Goal: Task Accomplishment & Management: Manage account settings

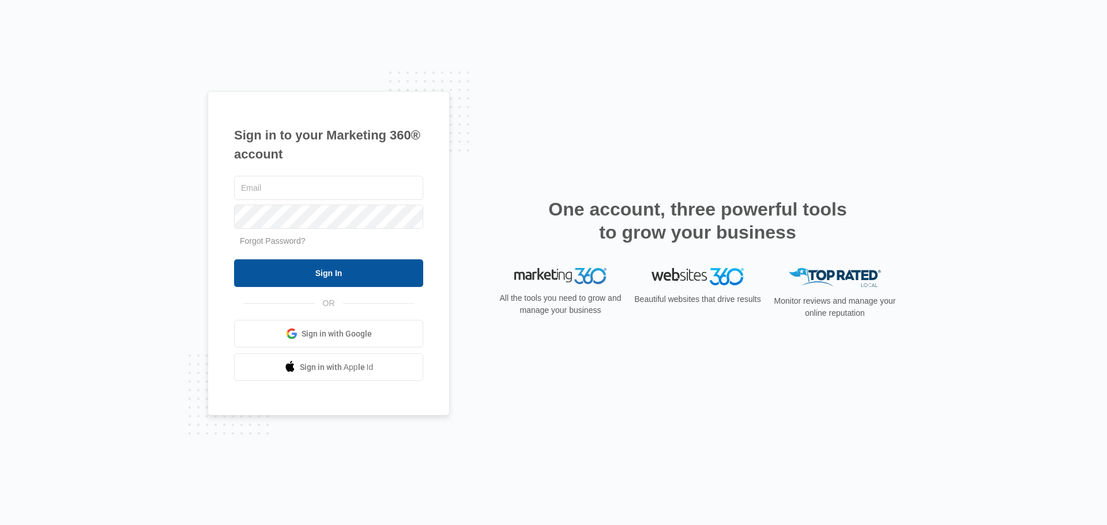
type input "[EMAIL_ADDRESS][DOMAIN_NAME]"
click at [313, 277] on input "Sign In" at bounding box center [328, 274] width 189 height 28
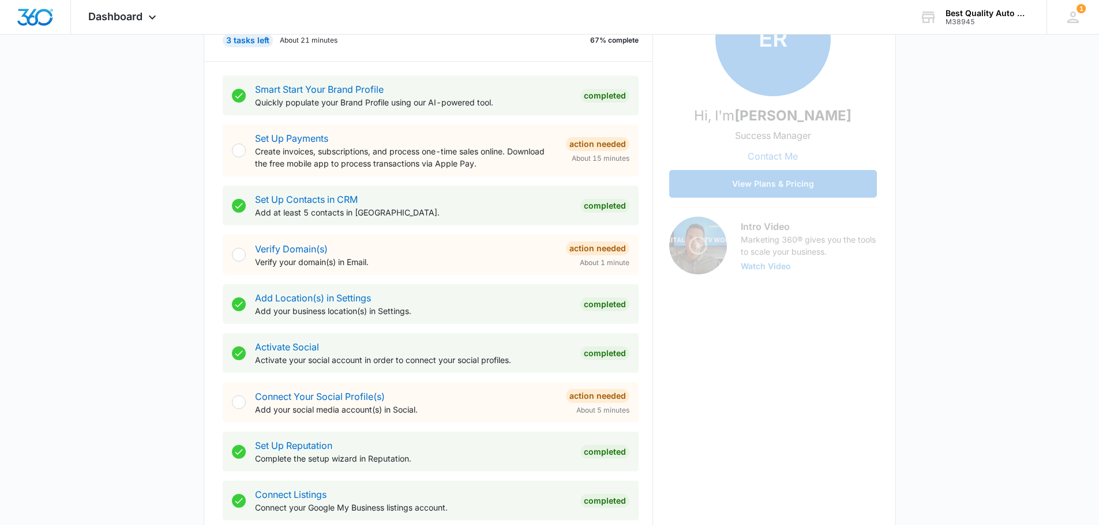
scroll to position [231, 0]
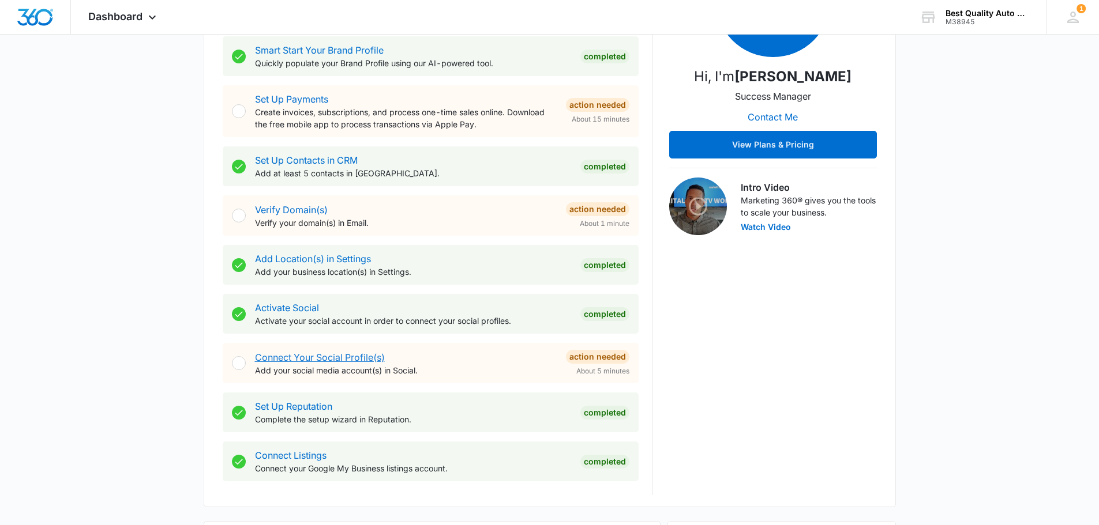
click at [352, 356] on link "Connect Your Social Profile(s)" at bounding box center [320, 358] width 130 height 12
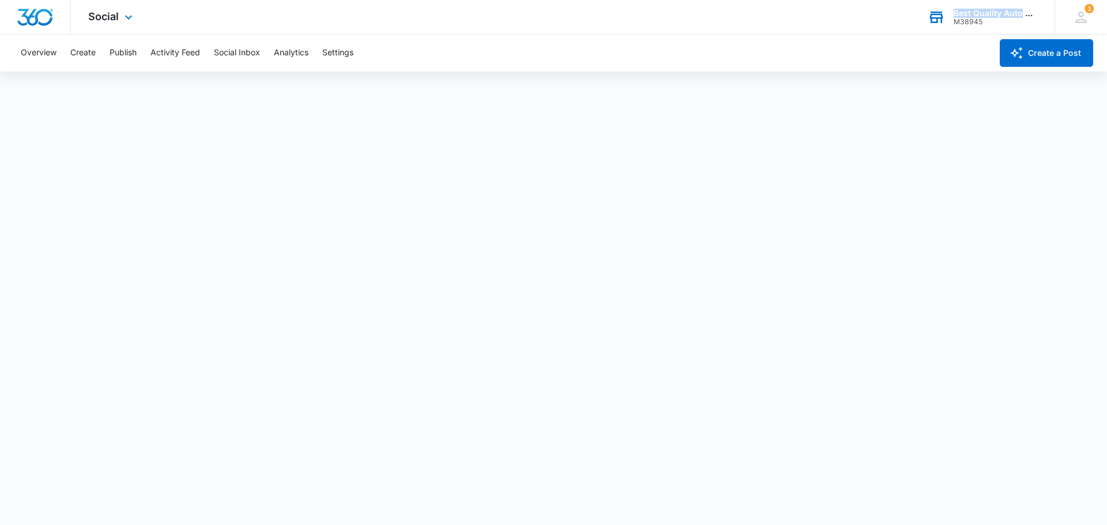
drag, startPoint x: 955, startPoint y: 13, endPoint x: 1021, endPoint y: 13, distance: 66.3
click at [1021, 13] on div "Best Quality Auto Glass" at bounding box center [996, 13] width 84 height 9
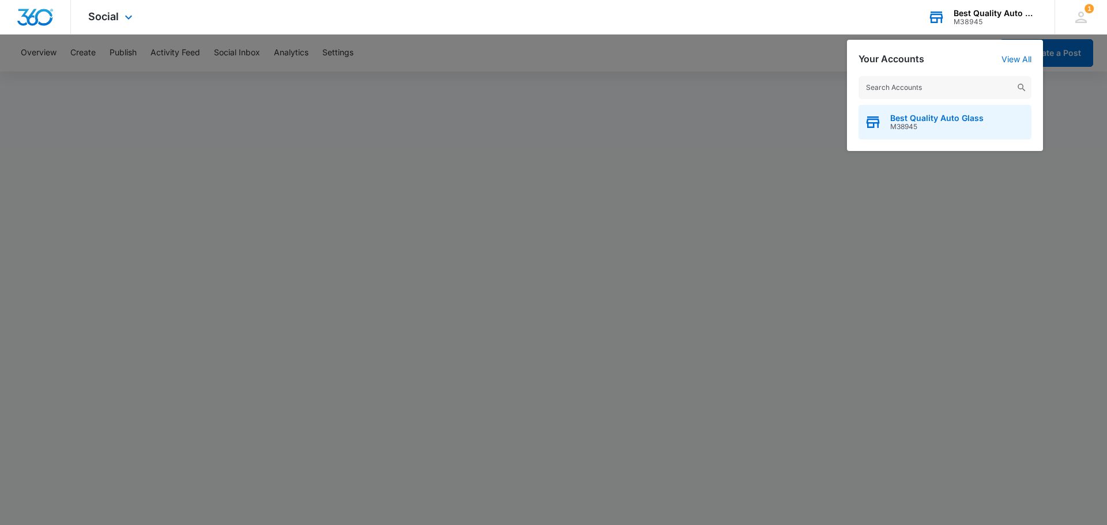
drag, startPoint x: 976, startPoint y: 121, endPoint x: 892, endPoint y: 124, distance: 83.7
click at [894, 124] on div "Best Quality Auto Glass M38945" at bounding box center [945, 122] width 173 height 35
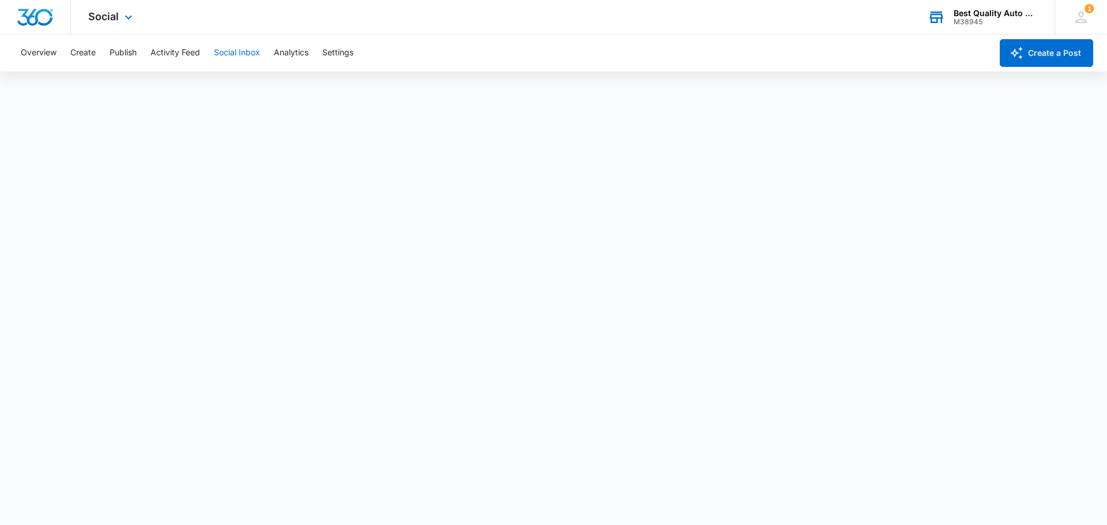
click at [249, 52] on button "Social Inbox" at bounding box center [237, 53] width 46 height 37
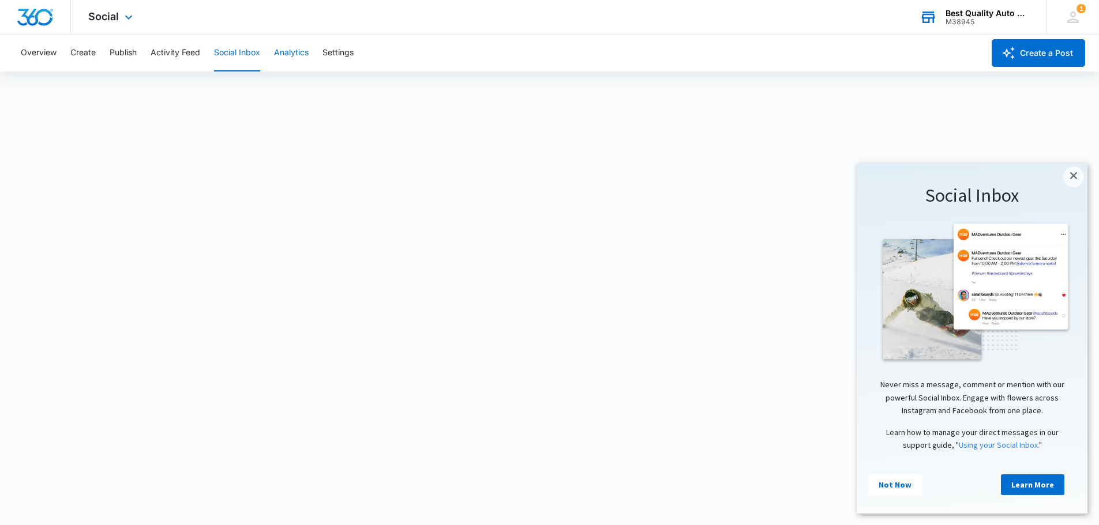
click at [293, 50] on button "Analytics" at bounding box center [291, 53] width 35 height 37
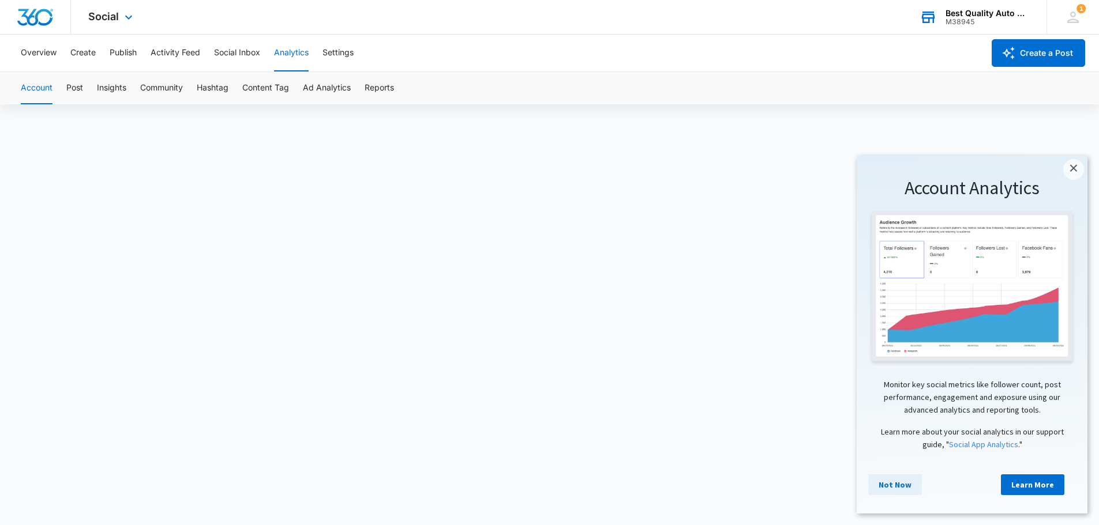
click at [902, 494] on link "Not Now" at bounding box center [895, 485] width 54 height 21
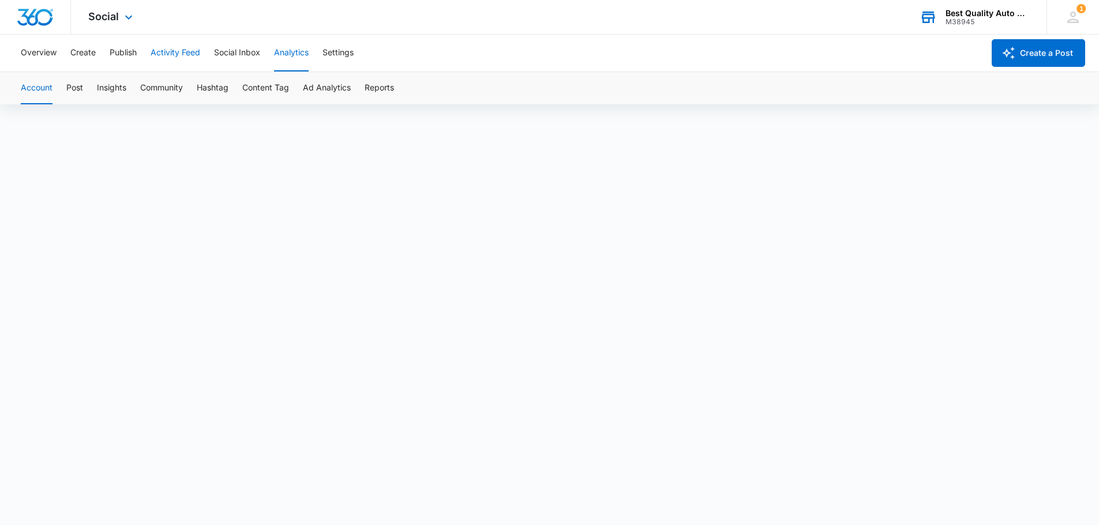
click at [171, 48] on button "Activity Feed" at bounding box center [176, 53] width 50 height 37
click at [126, 53] on button "Publish" at bounding box center [123, 53] width 27 height 37
click at [81, 48] on button "Create" at bounding box center [82, 53] width 25 height 37
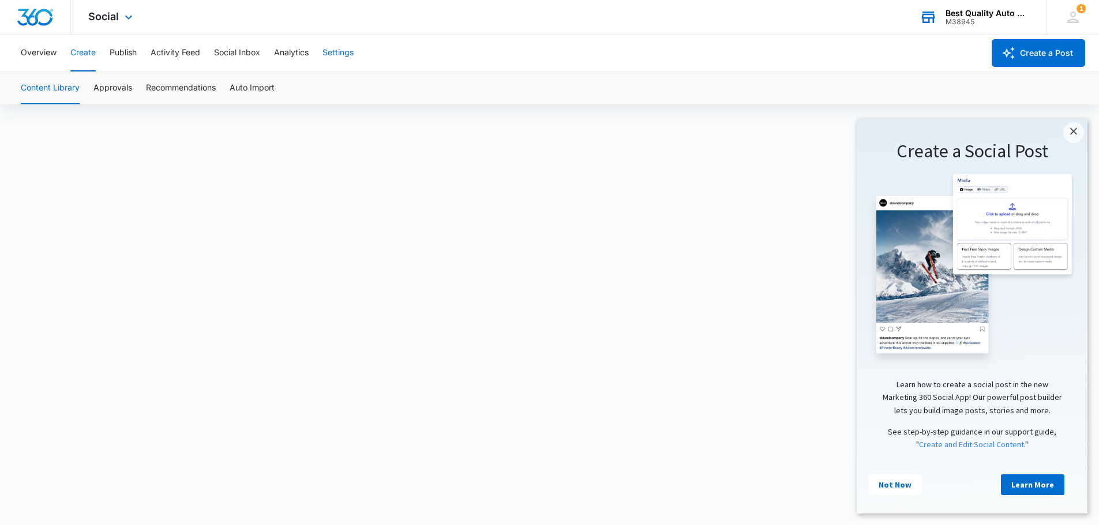
click at [344, 55] on button "Settings" at bounding box center [337, 53] width 31 height 37
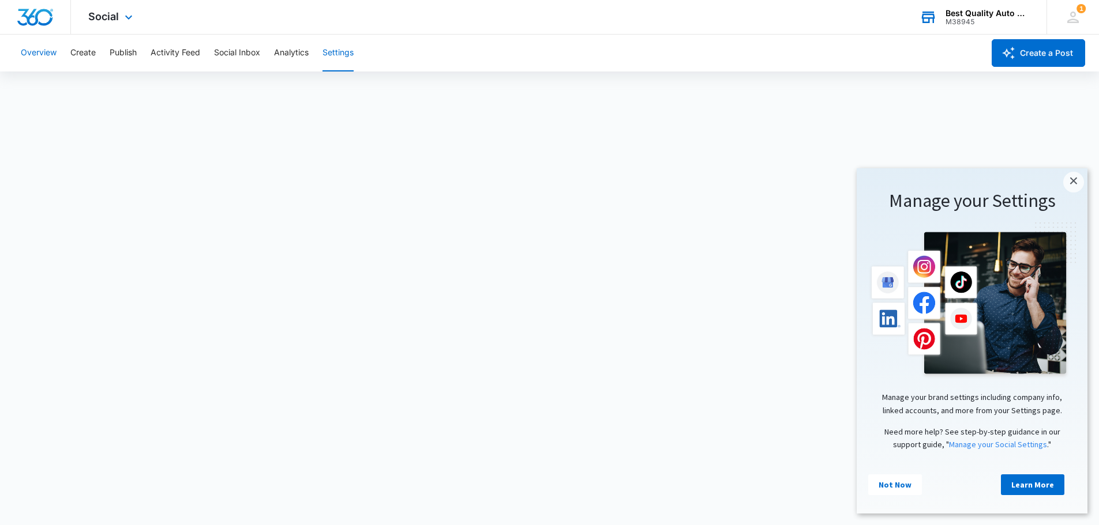
click at [29, 49] on button "Overview" at bounding box center [39, 53] width 36 height 37
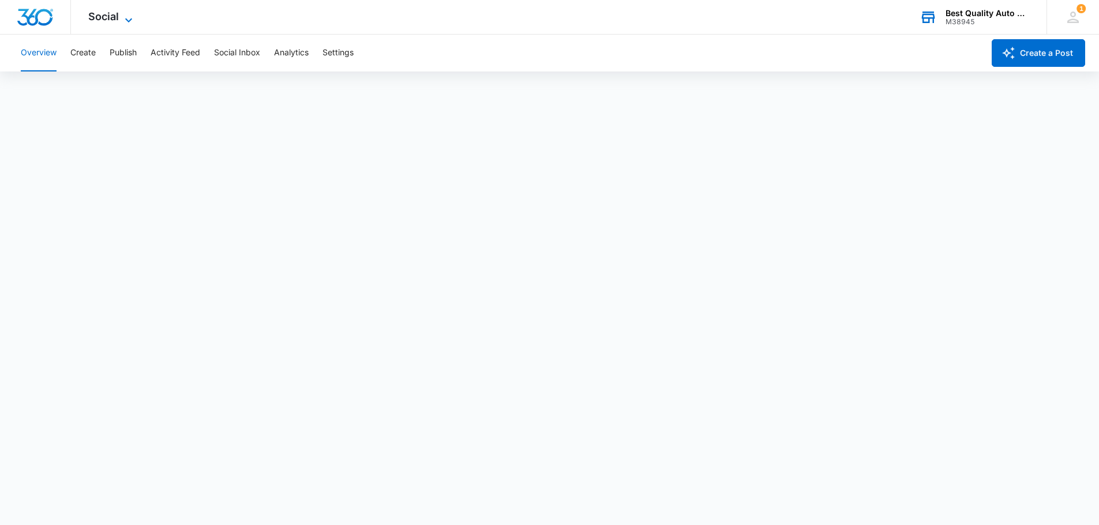
click at [107, 15] on span "Social" at bounding box center [103, 16] width 31 height 12
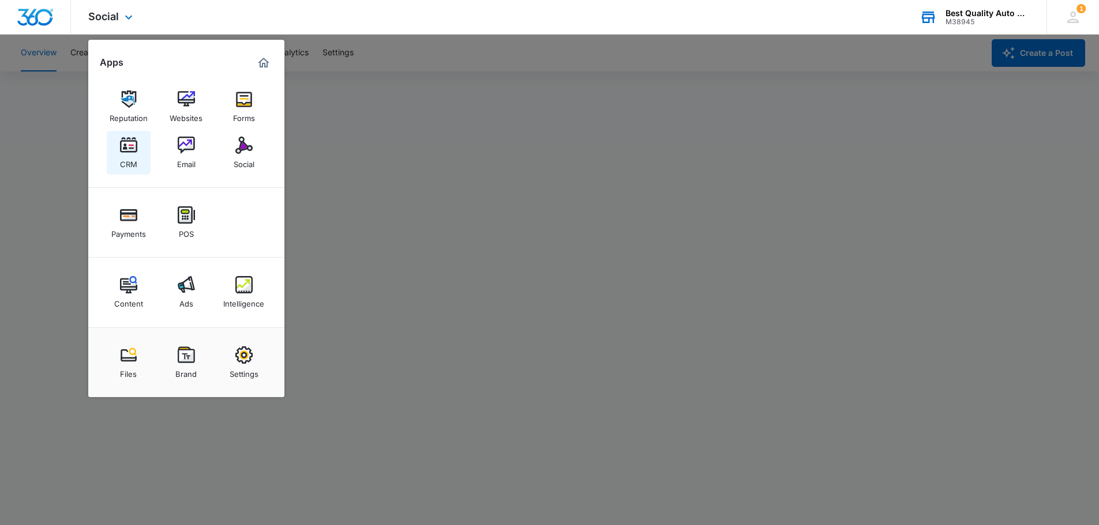
click at [119, 149] on link "CRM" at bounding box center [129, 153] width 44 height 44
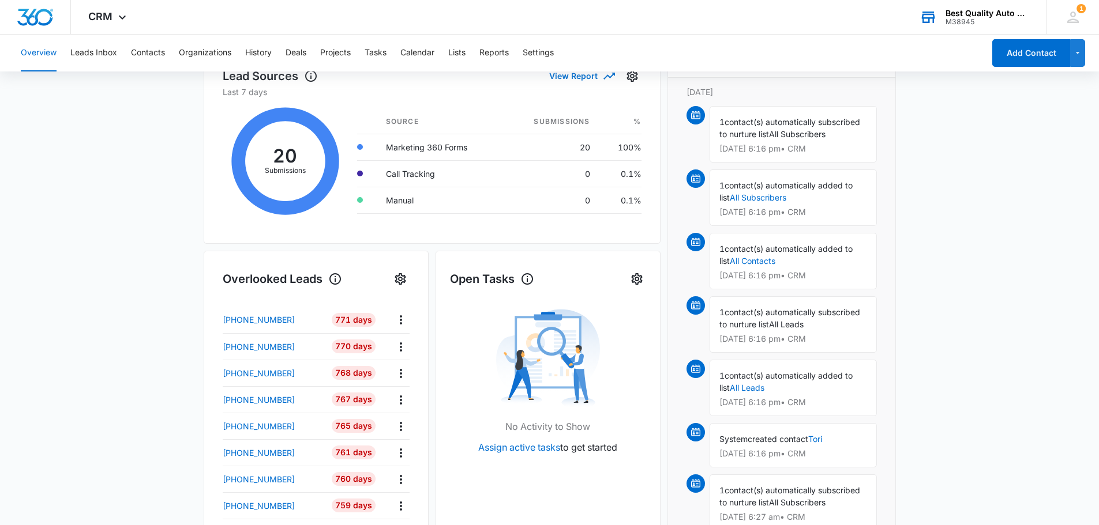
scroll to position [180, 0]
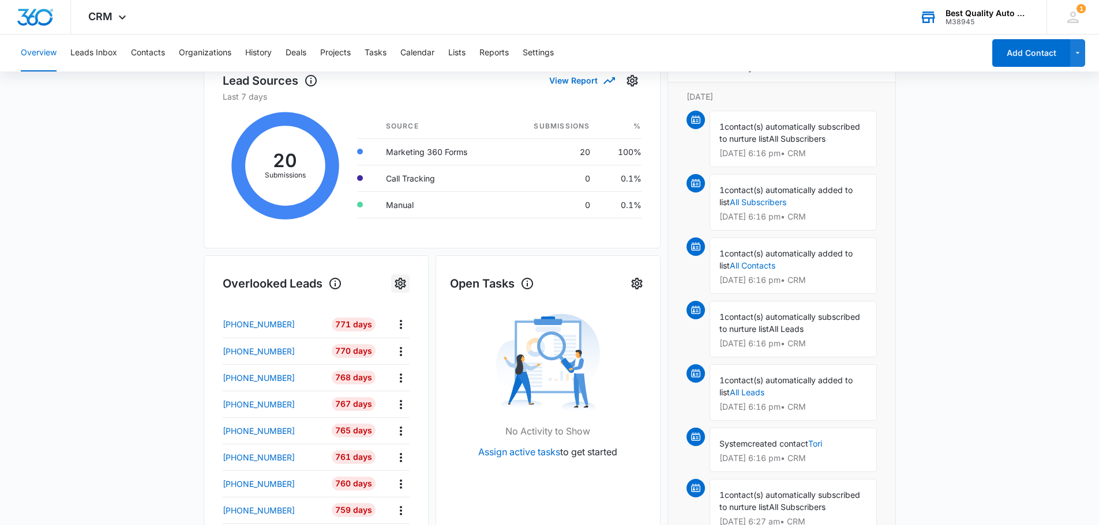
click at [401, 278] on icon "Settings" at bounding box center [399, 284] width 11 height 12
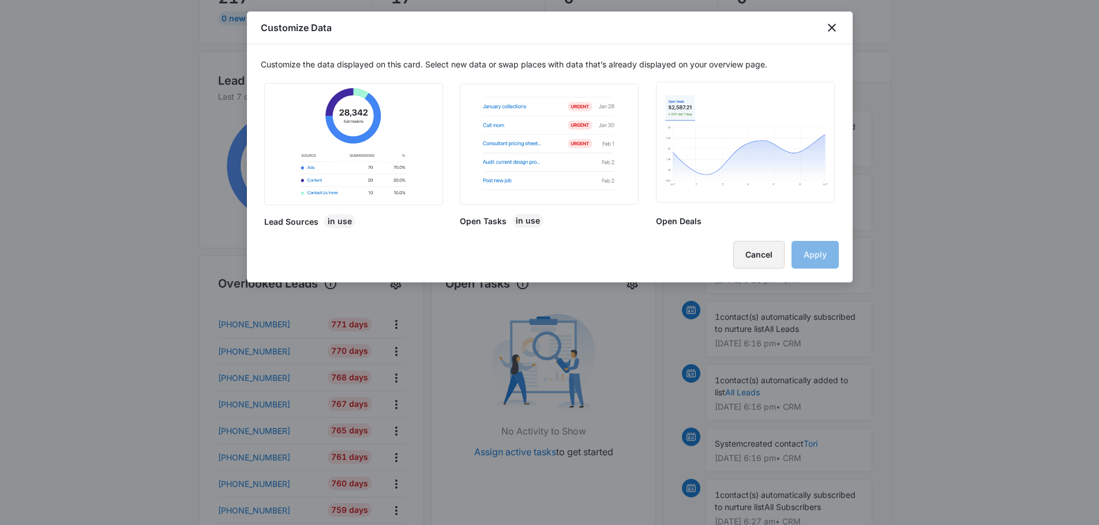
click at [772, 252] on button "Cancel" at bounding box center [758, 255] width 51 height 28
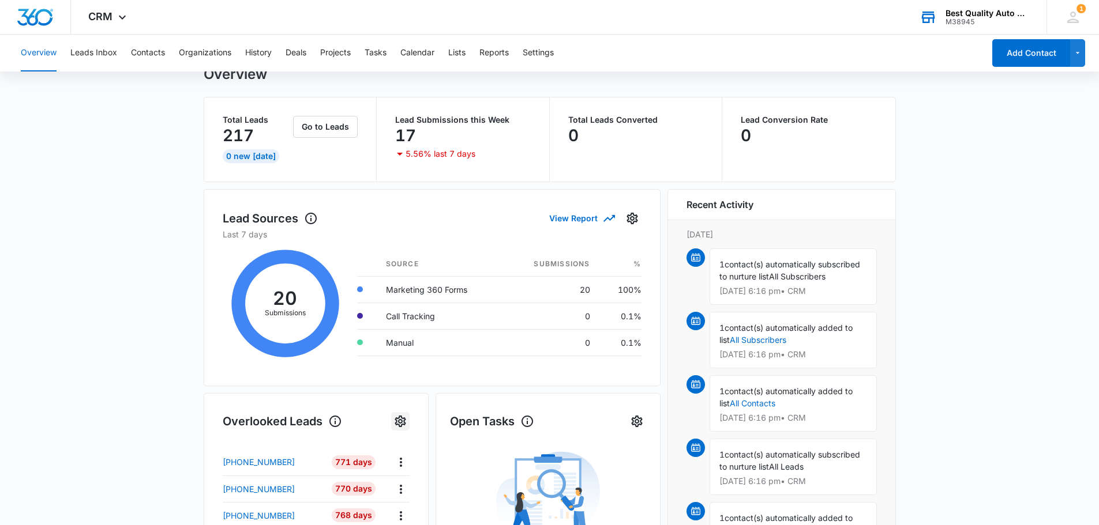
scroll to position [0, 0]
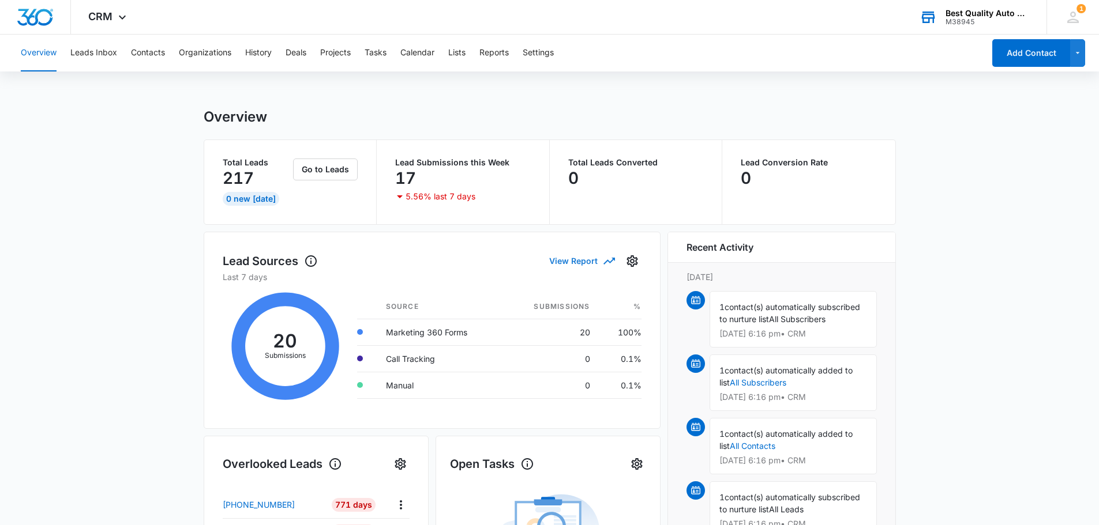
click at [576, 260] on button "View Report" at bounding box center [581, 261] width 65 height 20
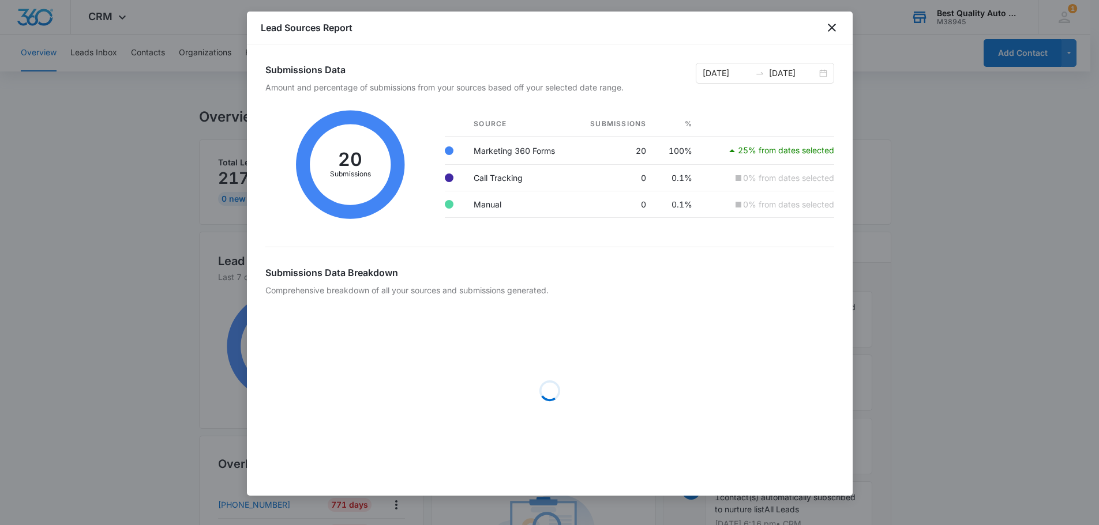
click at [617, 129] on th "Submissions" at bounding box center [615, 124] width 82 height 25
click at [623, 123] on th "Submissions" at bounding box center [615, 124] width 82 height 25
click at [832, 32] on icon "close" at bounding box center [832, 28] width 14 height 14
